Goal: Navigation & Orientation: Find specific page/section

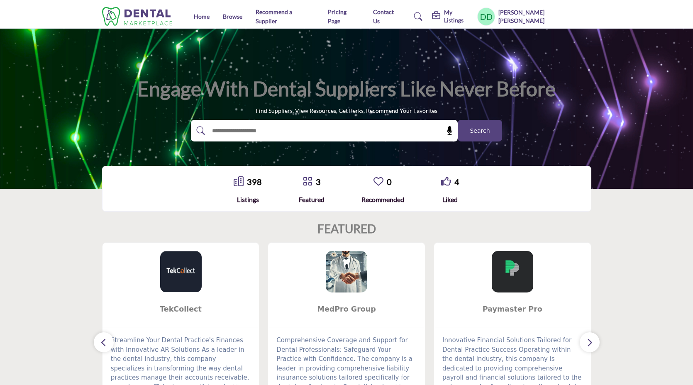
click at [425, 17] on div "My Listings Pricing Media Kit My Listings" at bounding box center [496, 16] width 190 height 18
click at [236, 18] on link "Browse" at bounding box center [232, 16] width 19 height 7
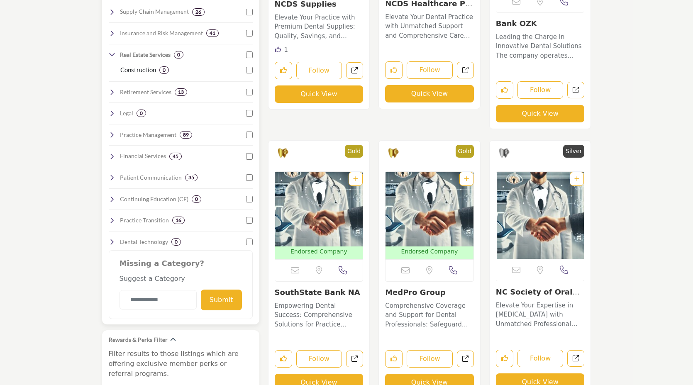
scroll to position [502, 0]
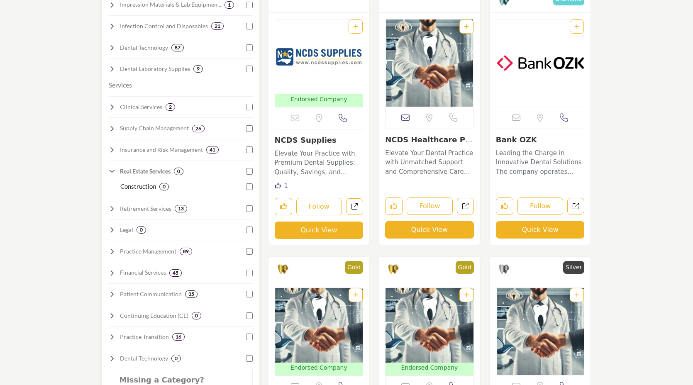
click at [164, 118] on div "Supply Chain Management 26" at bounding box center [181, 124] width 144 height 15
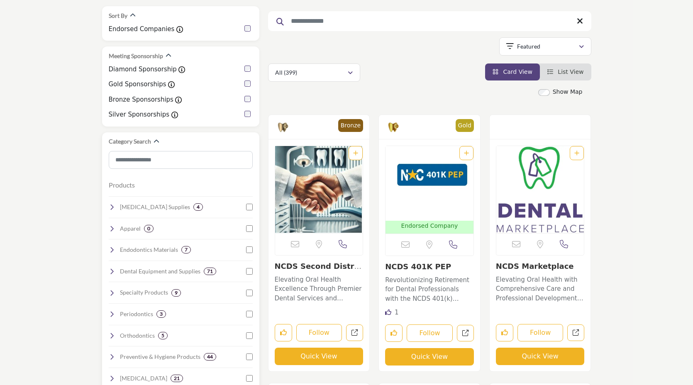
scroll to position [108, 0]
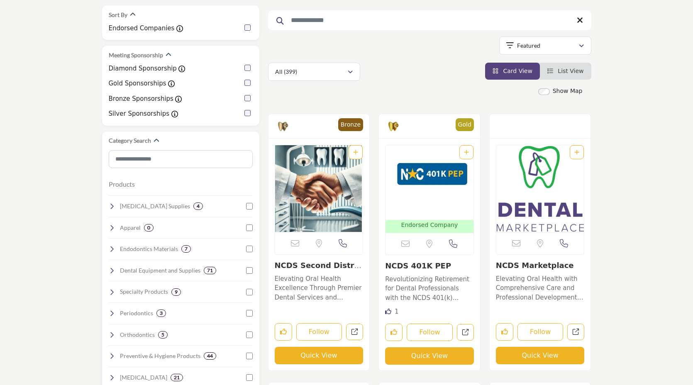
click at [112, 206] on icon at bounding box center [112, 206] width 7 height 7
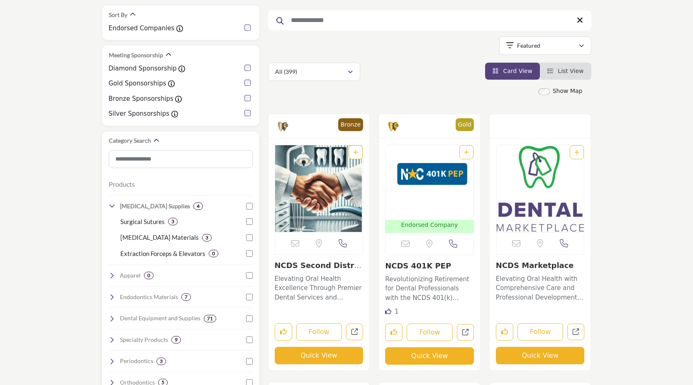
click at [112, 206] on icon at bounding box center [112, 206] width 7 height 7
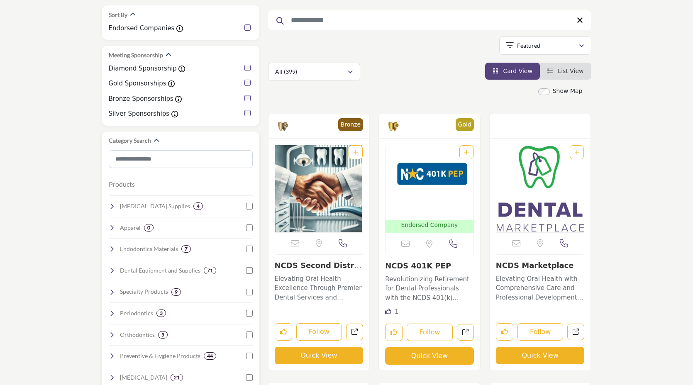
click at [114, 229] on icon at bounding box center [112, 227] width 7 height 7
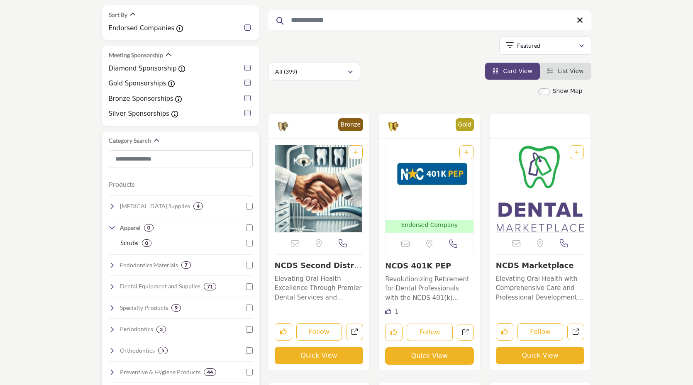
click at [114, 228] on icon at bounding box center [112, 227] width 7 height 7
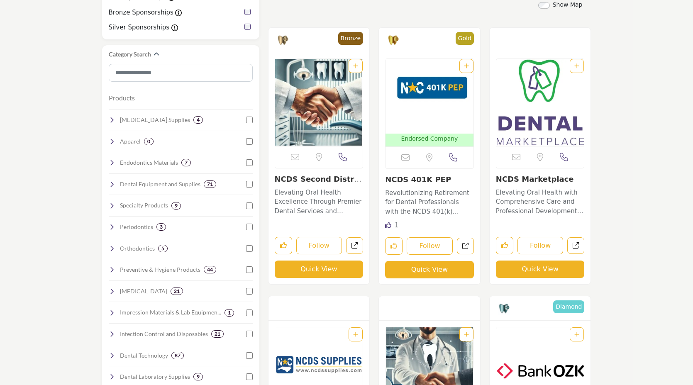
scroll to position [95, 0]
